Goal: Register for event/course

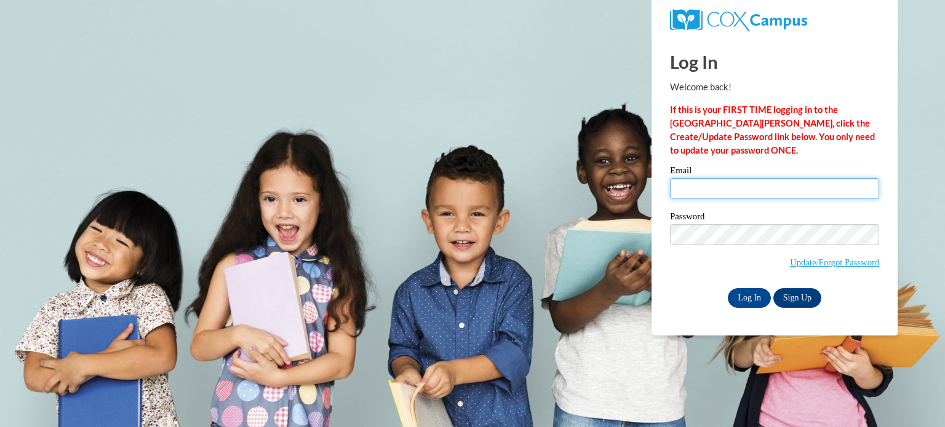
click at [718, 188] on input "Email" at bounding box center [774, 188] width 209 height 21
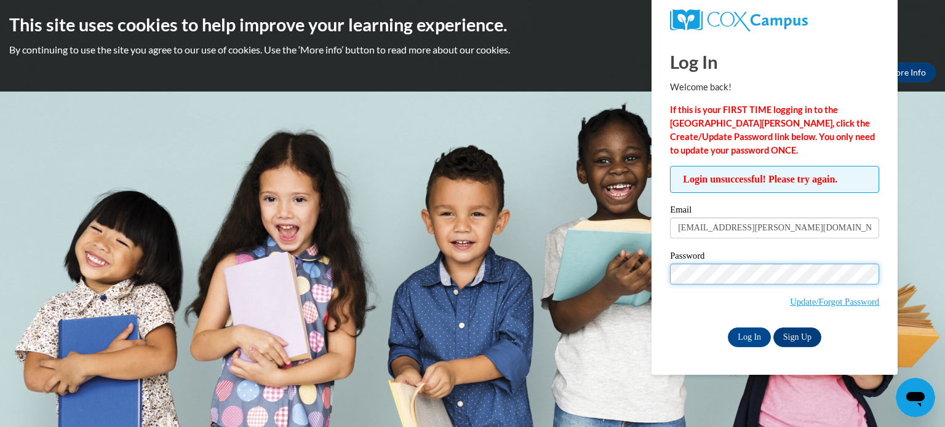
click at [728, 328] on input "Log In" at bounding box center [749, 338] width 43 height 20
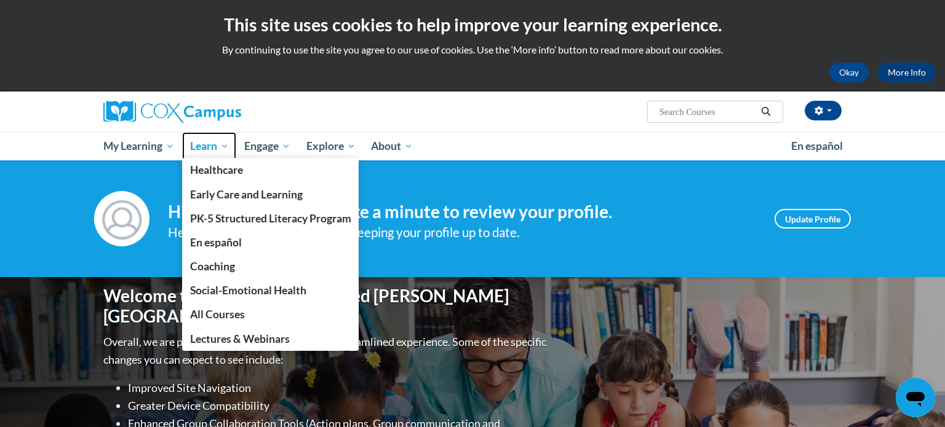
click at [215, 148] on span "Learn" at bounding box center [209, 146] width 39 height 15
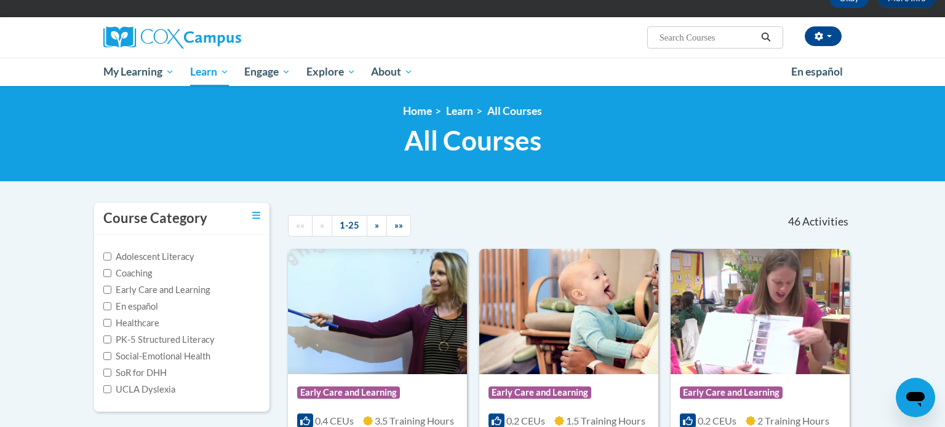
scroll to position [75, 0]
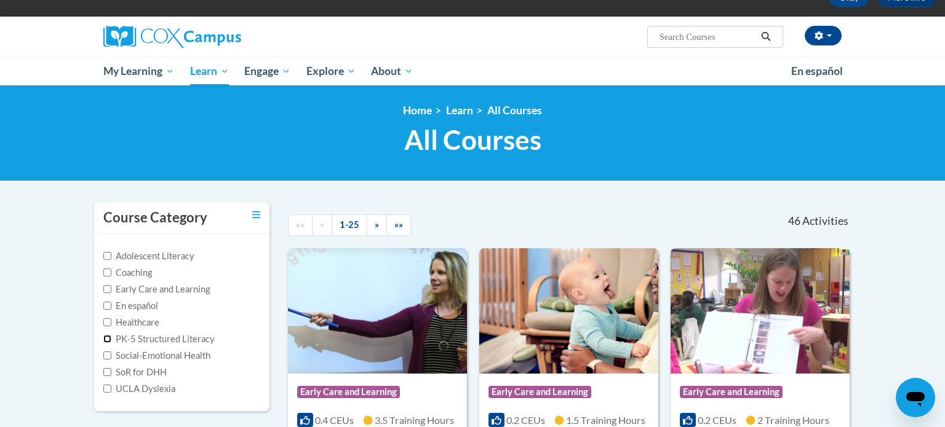
click at [108, 338] on input "PK-5 Structured Literacy" at bounding box center [107, 339] width 8 height 8
checkbox input "true"
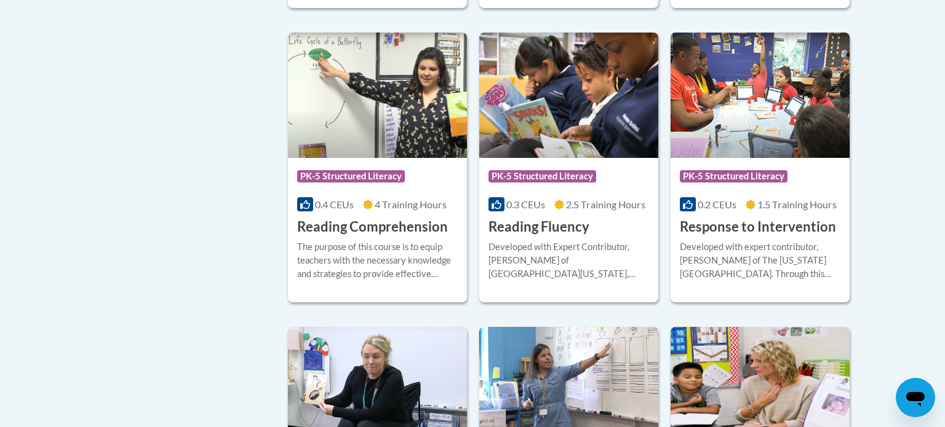
scroll to position [933, 0]
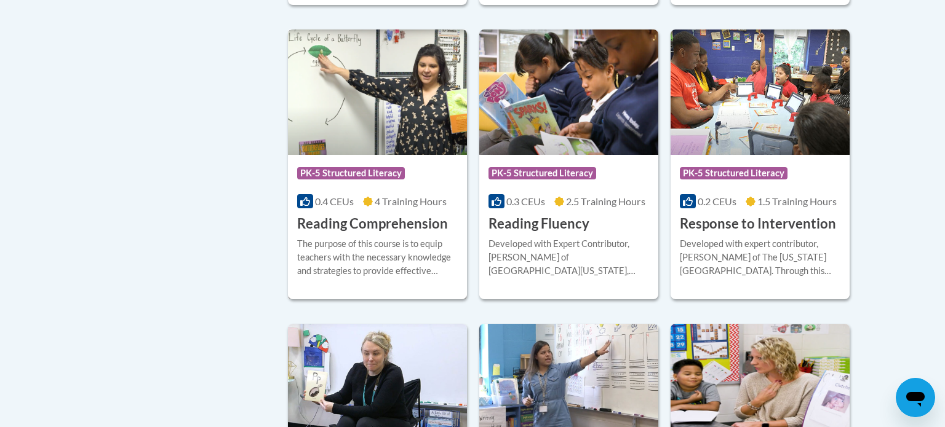
click at [398, 186] on div "Course Category: PK-5 Structured Literacy" at bounding box center [377, 175] width 161 height 28
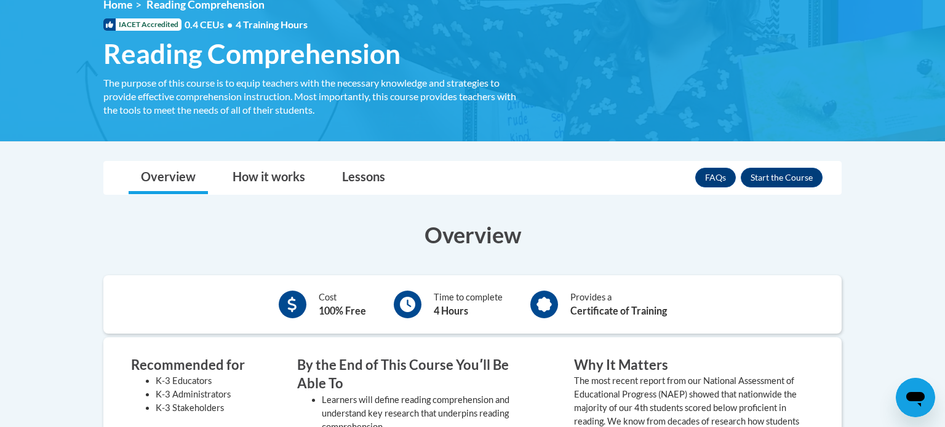
scroll to position [183, 0]
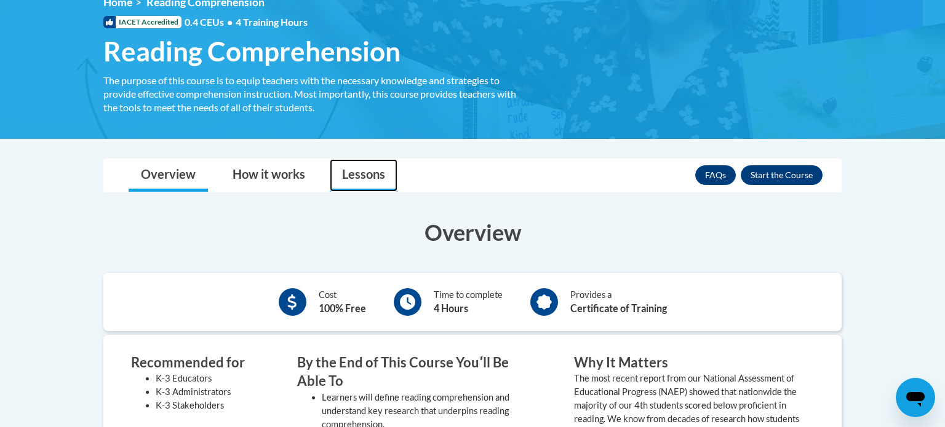
click at [379, 177] on link "Lessons" at bounding box center [364, 175] width 68 height 33
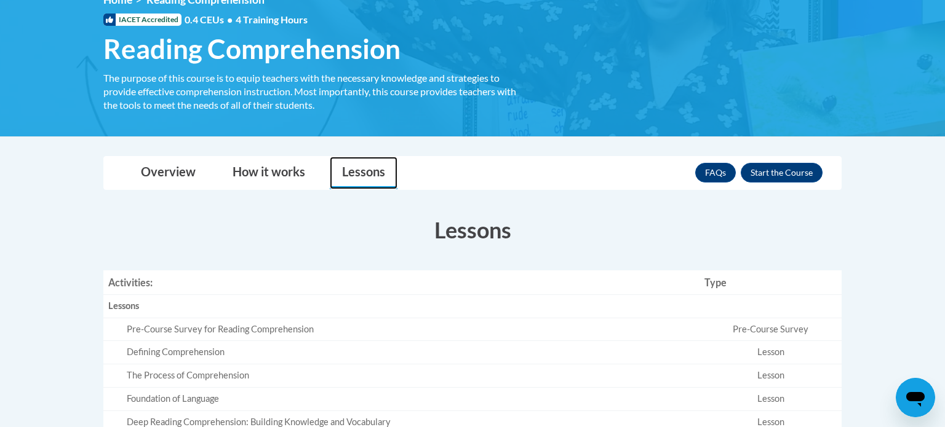
scroll to position [184, 0]
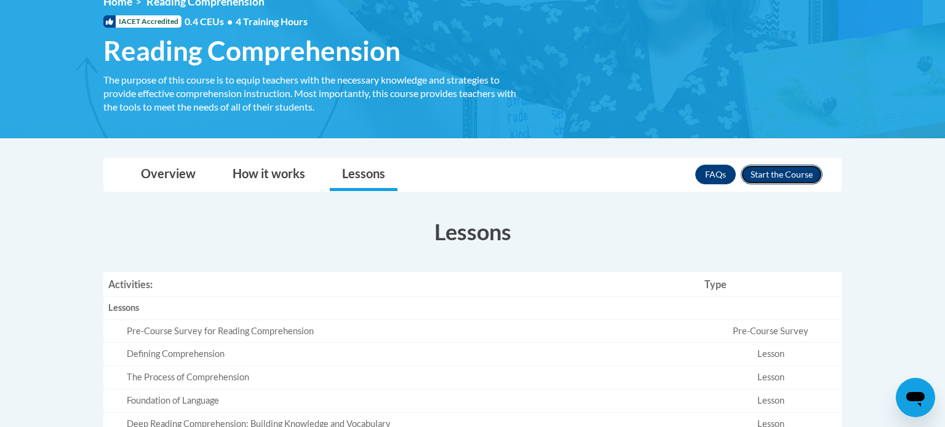
click at [804, 175] on button "Enroll" at bounding box center [782, 175] width 82 height 20
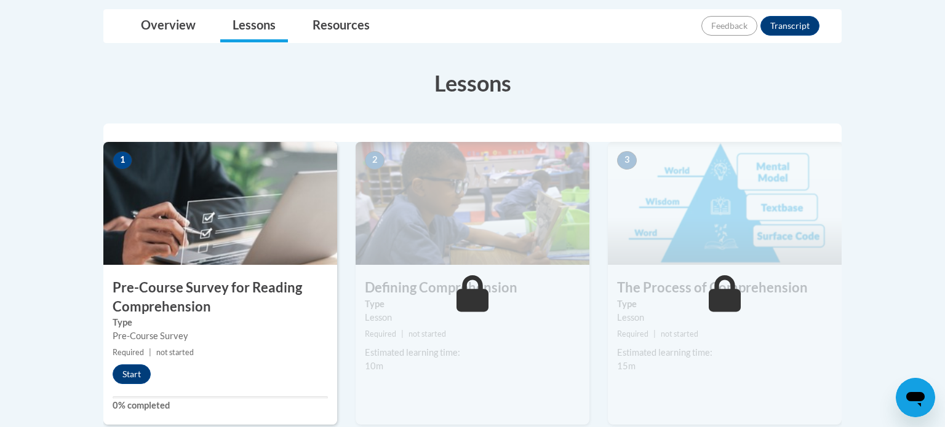
scroll to position [295, 0]
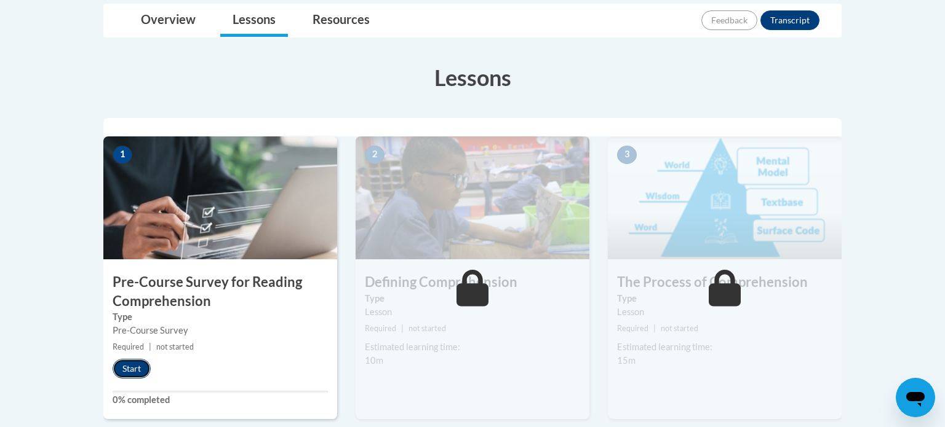
click at [129, 362] on button "Start" at bounding box center [132, 369] width 38 height 20
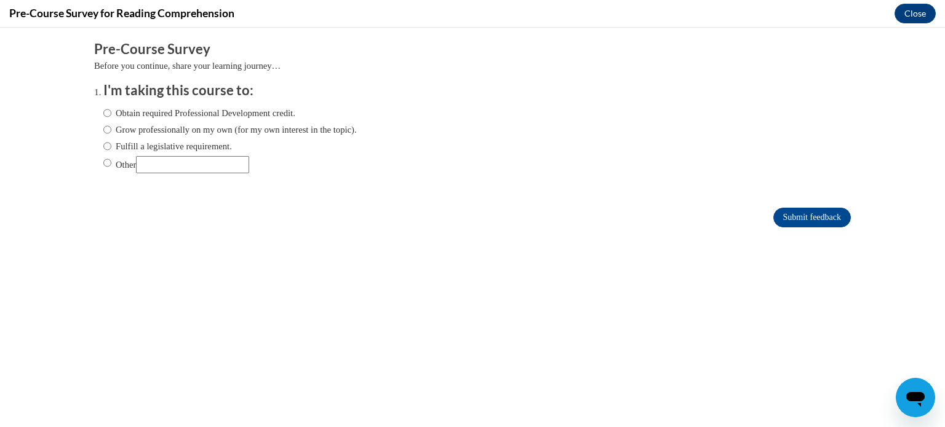
scroll to position [0, 0]
click at [107, 148] on input "Fulfill a legislative requirement." at bounding box center [107, 147] width 8 height 14
radio input "true"
click at [794, 218] on input "Submit feedback" at bounding box center [811, 218] width 77 height 20
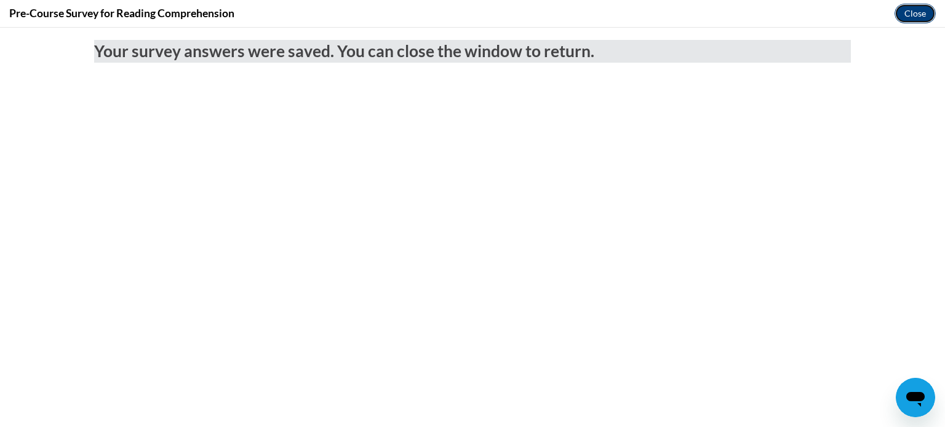
click at [918, 10] on button "Close" at bounding box center [914, 14] width 41 height 20
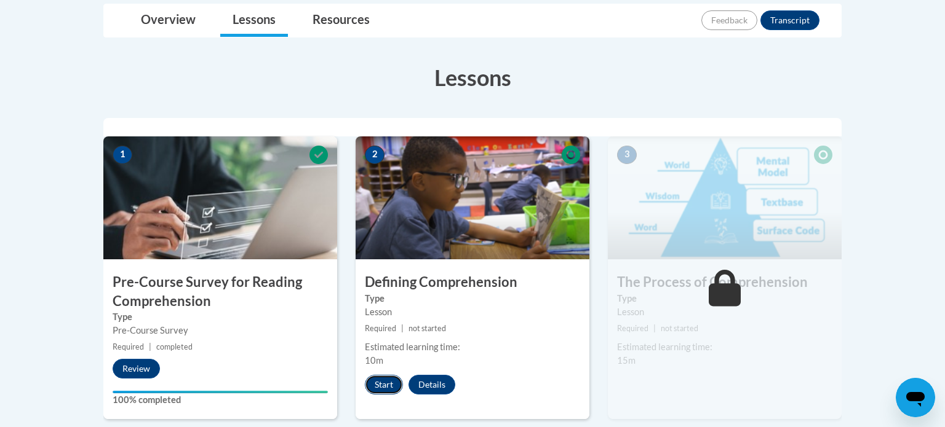
click at [387, 382] on button "Start" at bounding box center [384, 385] width 38 height 20
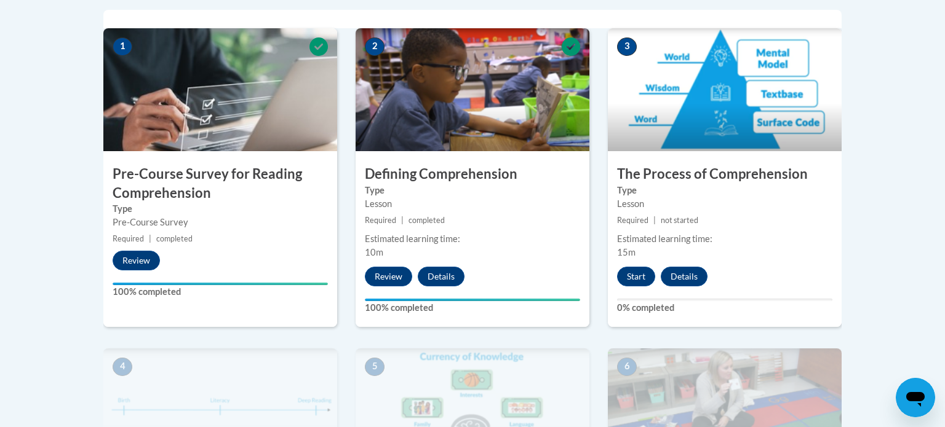
scroll to position [412, 0]
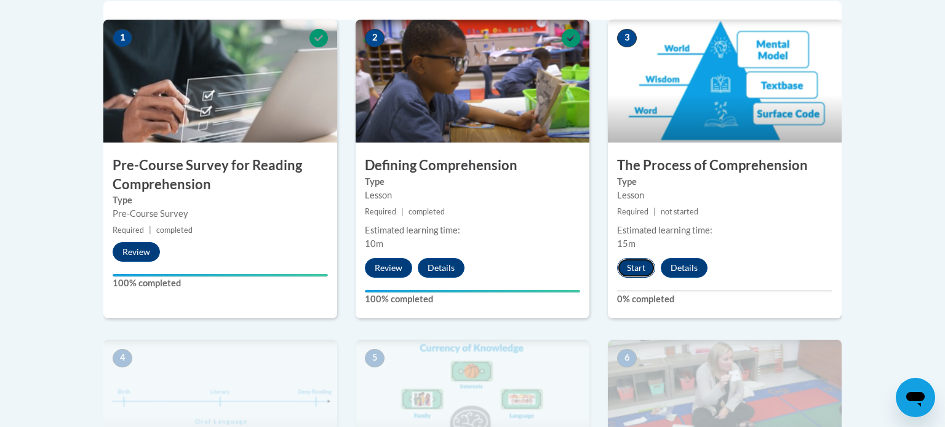
click at [637, 265] on button "Start" at bounding box center [636, 268] width 38 height 20
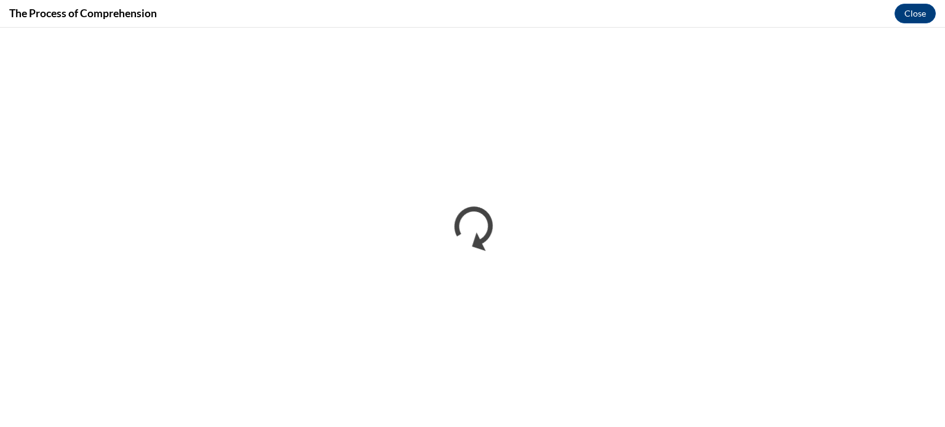
scroll to position [0, 0]
